Goal: Task Accomplishment & Management: Use online tool/utility

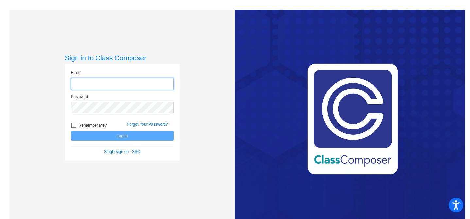
type input "[EMAIL_ADDRESS][DOMAIN_NAME]"
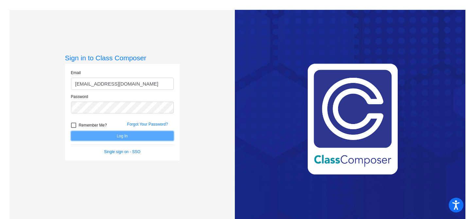
click at [112, 137] on button "Log In" at bounding box center [122, 135] width 103 height 9
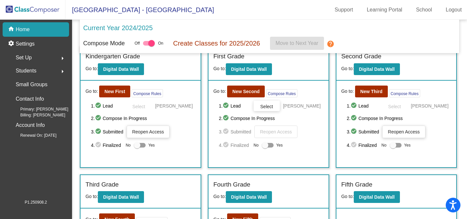
scroll to position [9, 0]
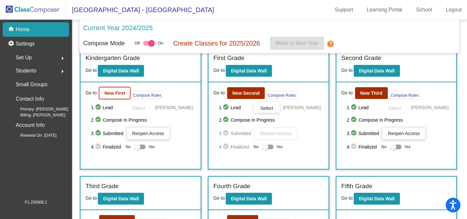
click at [121, 92] on b "New First" at bounding box center [114, 92] width 21 height 5
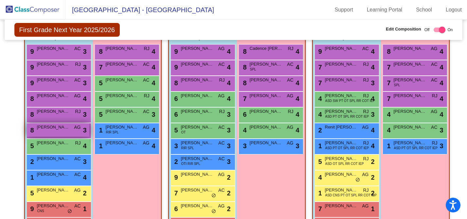
scroll to position [162, 0]
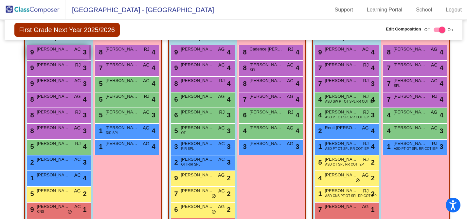
click at [55, 52] on div "9 [PERSON_NAME] AC lock do_not_disturb_alt 3" at bounding box center [58, 51] width 63 height 13
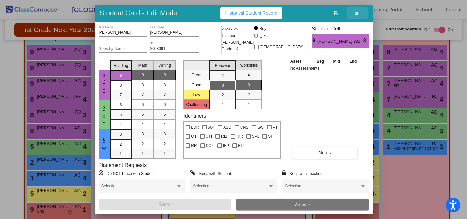
click at [357, 13] on icon "button" at bounding box center [357, 13] width 4 height 5
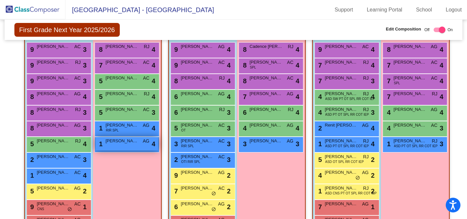
scroll to position [165, 0]
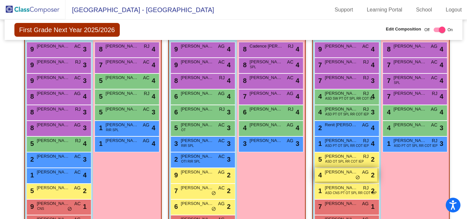
click at [330, 173] on span "[PERSON_NAME]" at bounding box center [341, 172] width 33 height 7
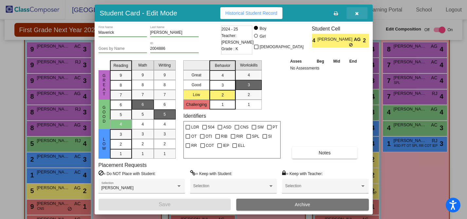
click at [358, 12] on icon "button" at bounding box center [357, 13] width 4 height 5
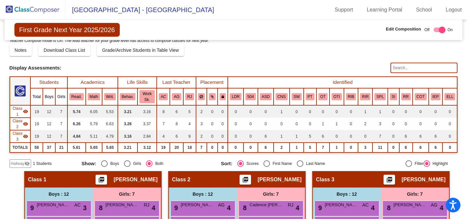
scroll to position [0, 0]
